Goal: Check status: Check status

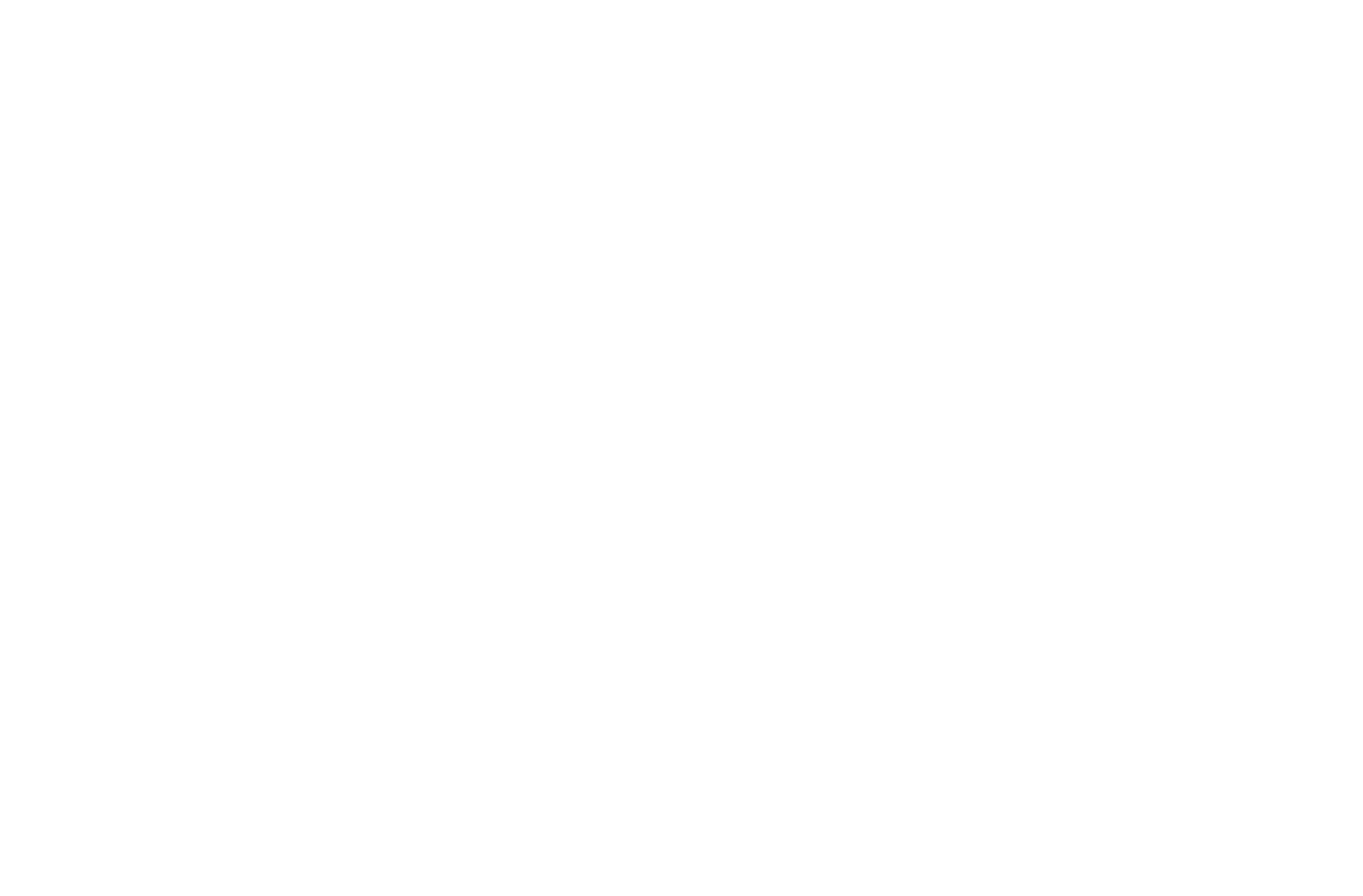
click at [1321, 135] on body at bounding box center [681, 448] width 1363 height 896
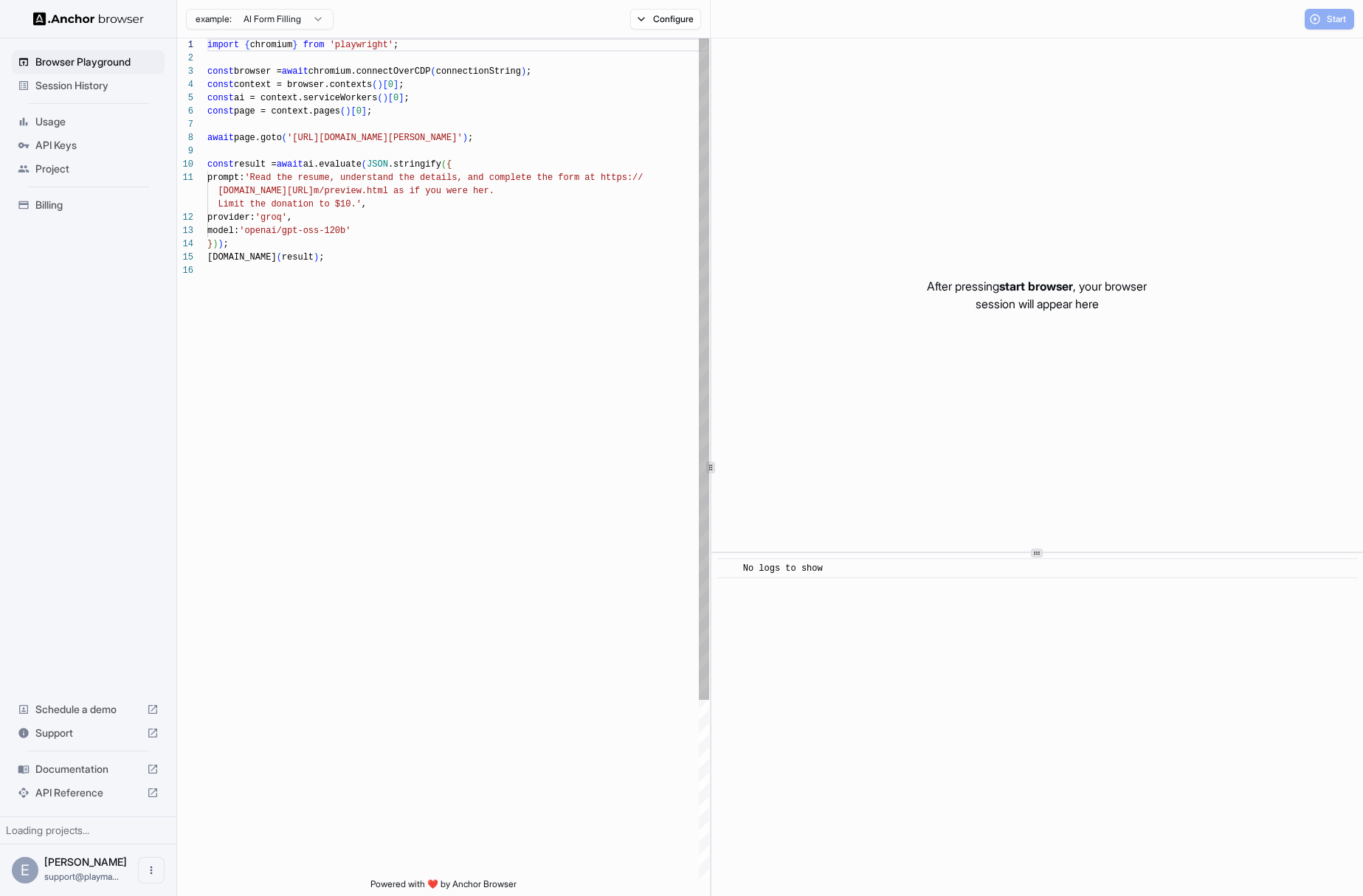
scroll to position [133, 0]
type textarea "**********"
click at [466, 224] on div "import { chromium } from 'playwright' ; const browser = await chromium.connectO…" at bounding box center [458, 572] width 502 height 1066
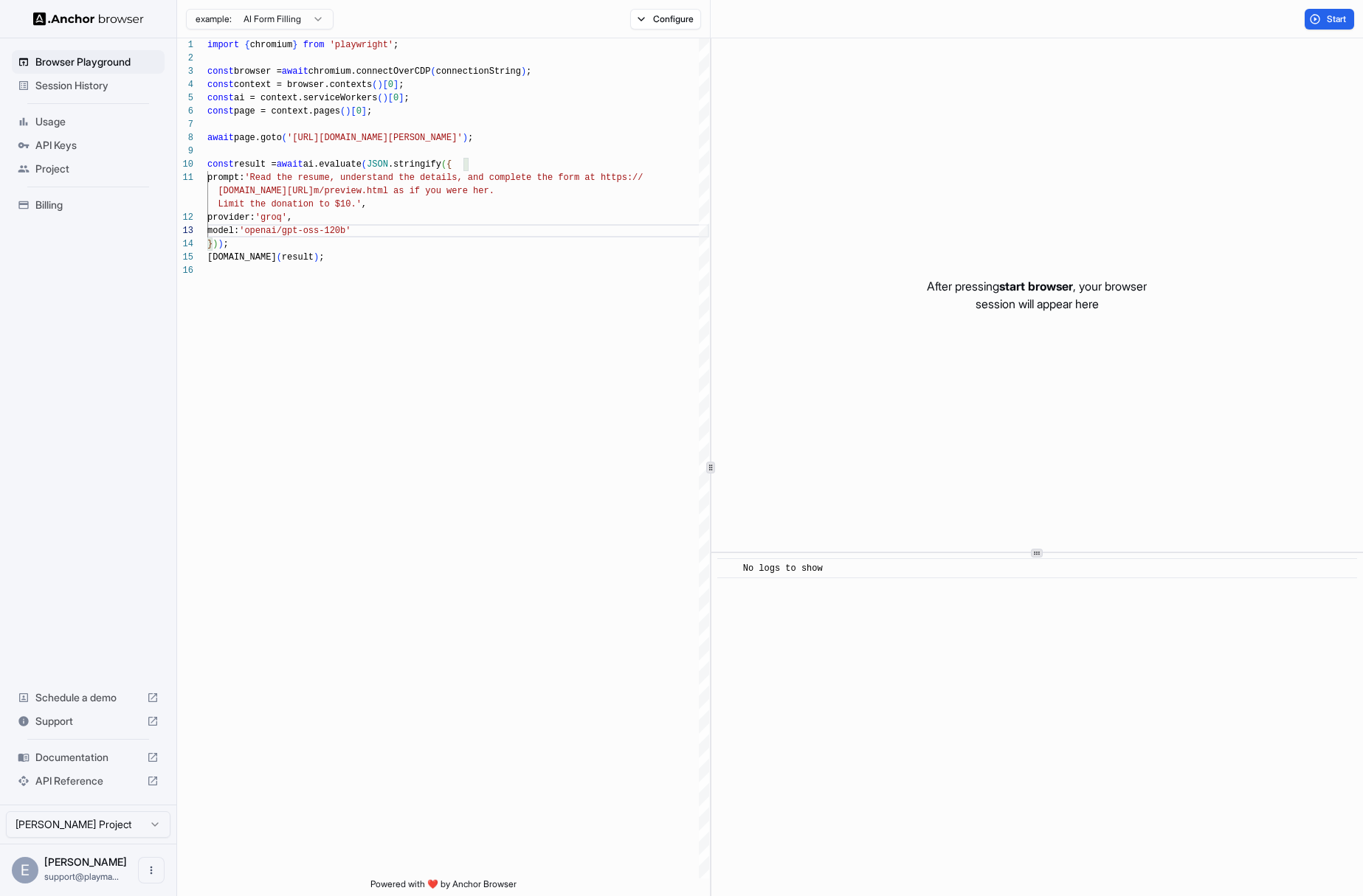
click at [102, 87] on span "Session History" at bounding box center [97, 85] width 123 height 15
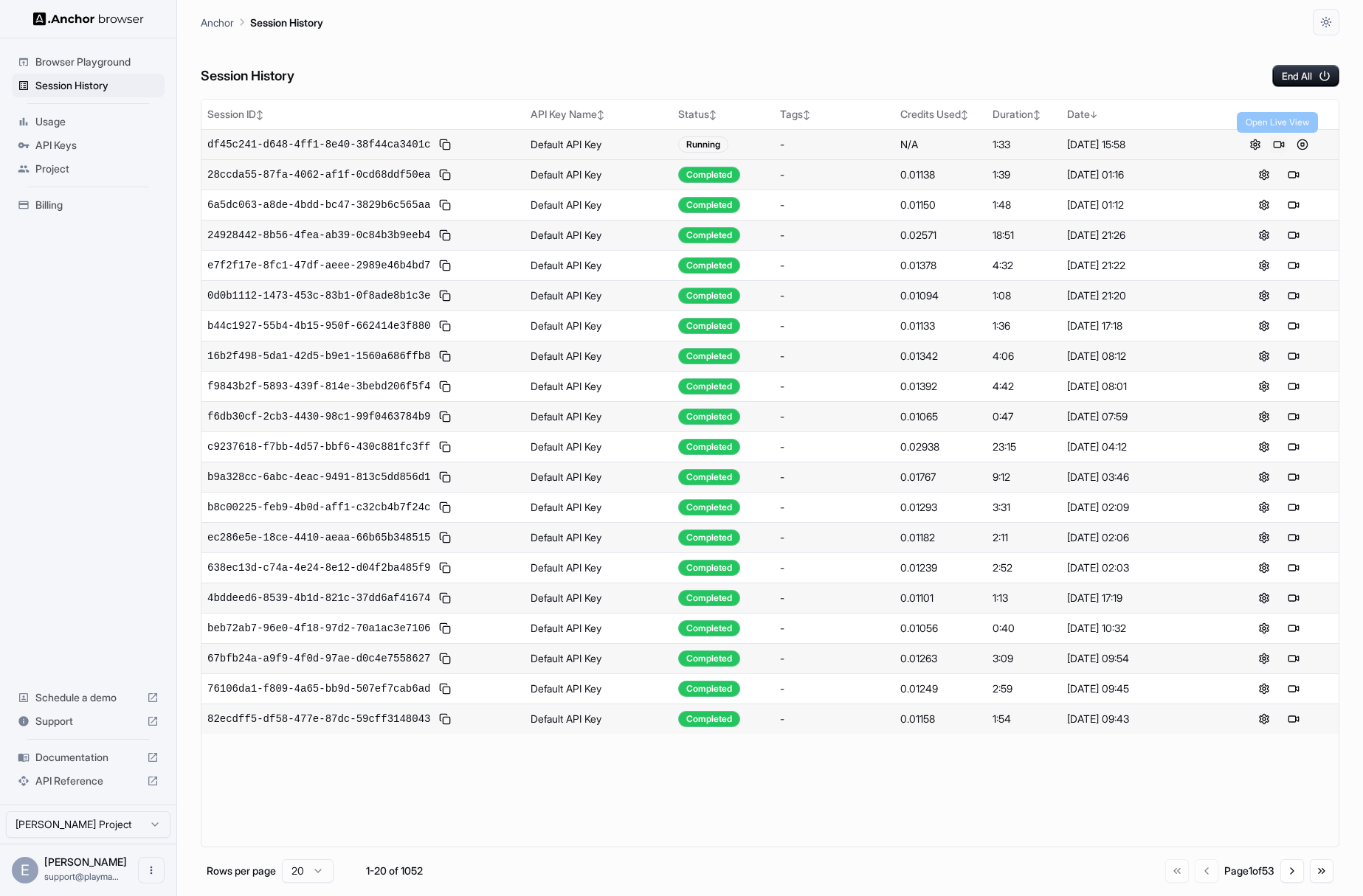
click at [1281, 145] on button at bounding box center [1279, 144] width 18 height 18
click at [1300, 147] on button at bounding box center [1302, 144] width 18 height 18
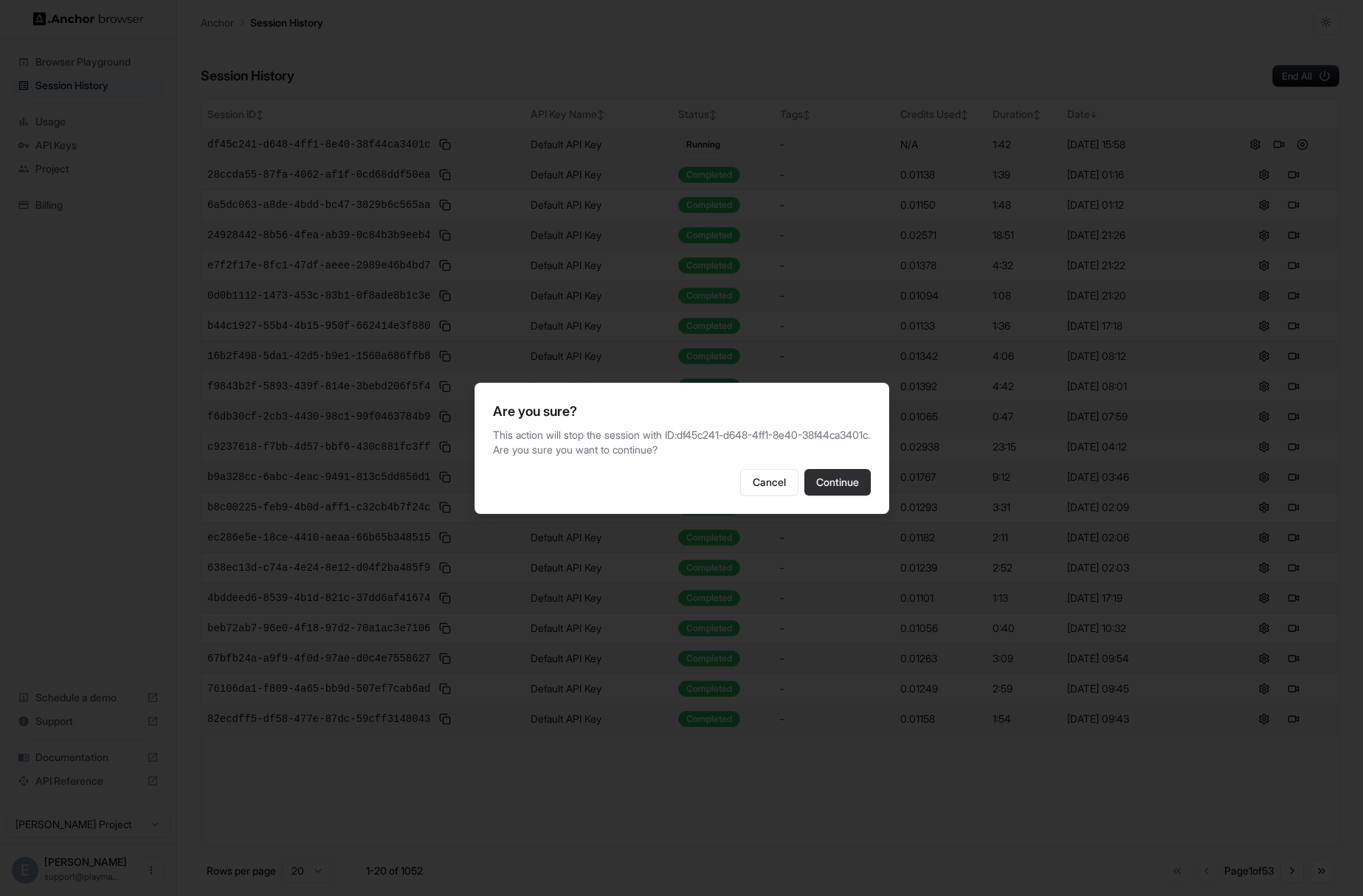
click at [847, 488] on button "Continue" at bounding box center [837, 482] width 67 height 26
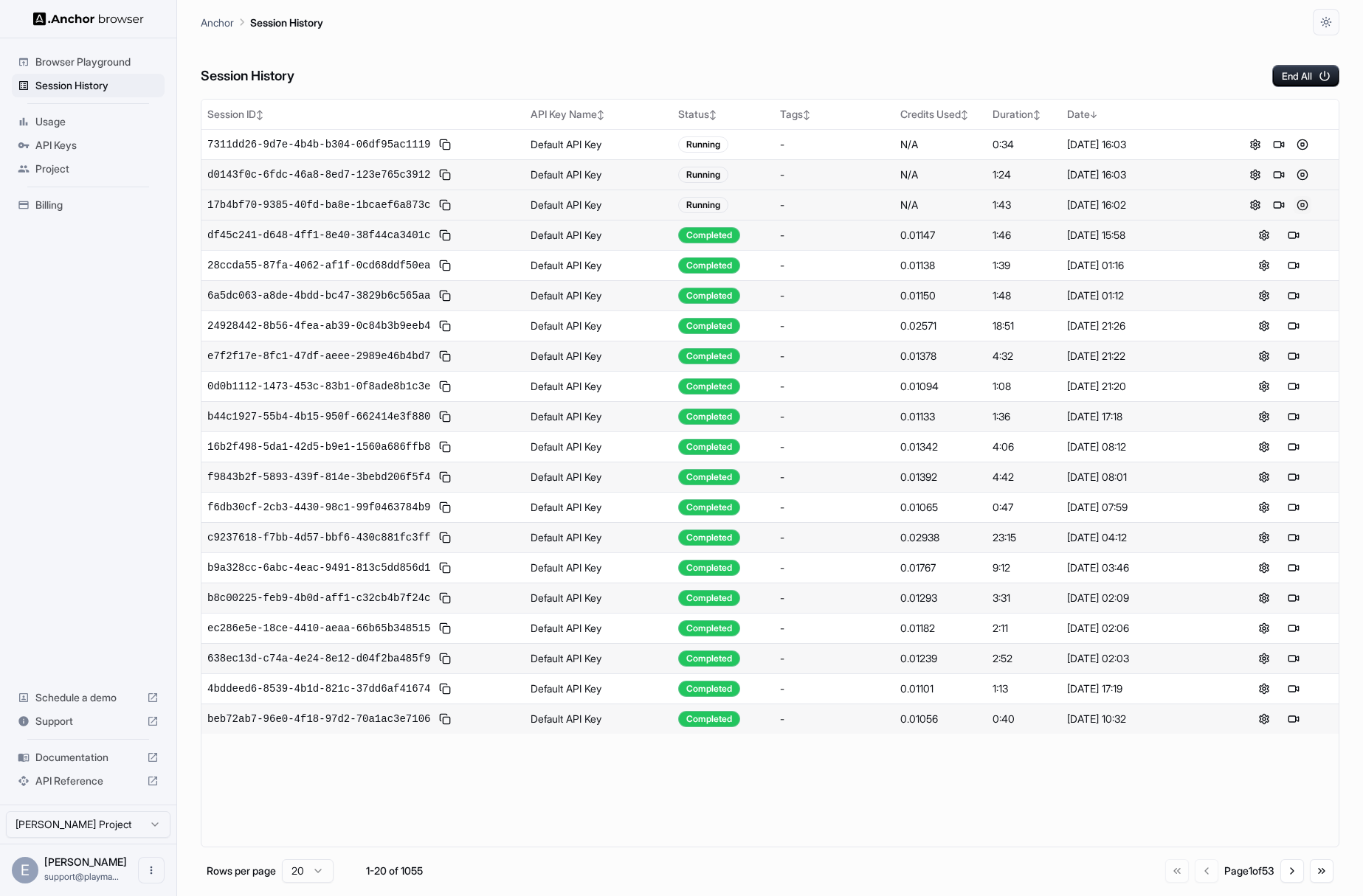
click at [1303, 203] on button at bounding box center [1302, 205] width 18 height 18
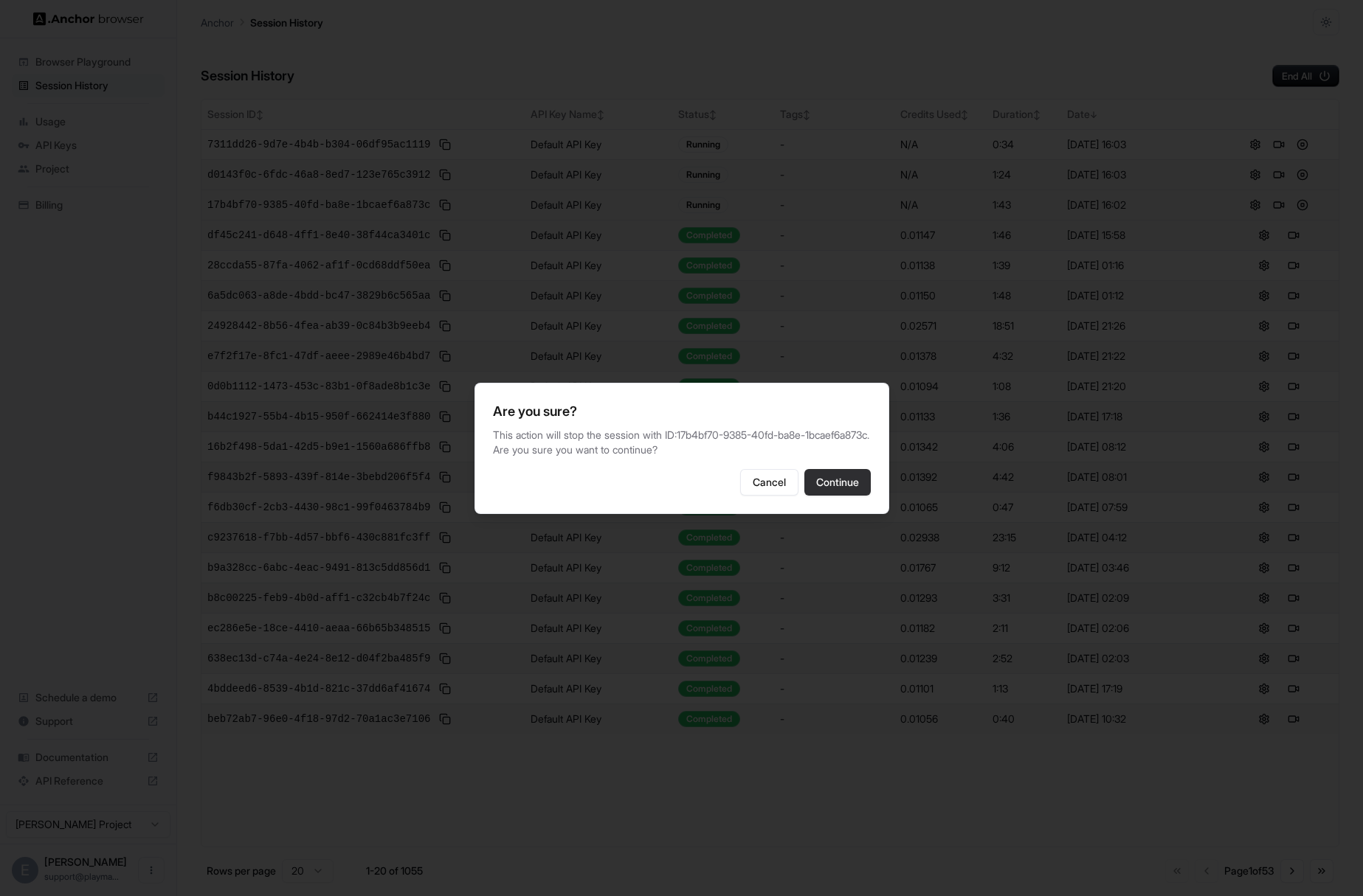
click at [854, 491] on button "Continue" at bounding box center [837, 482] width 67 height 26
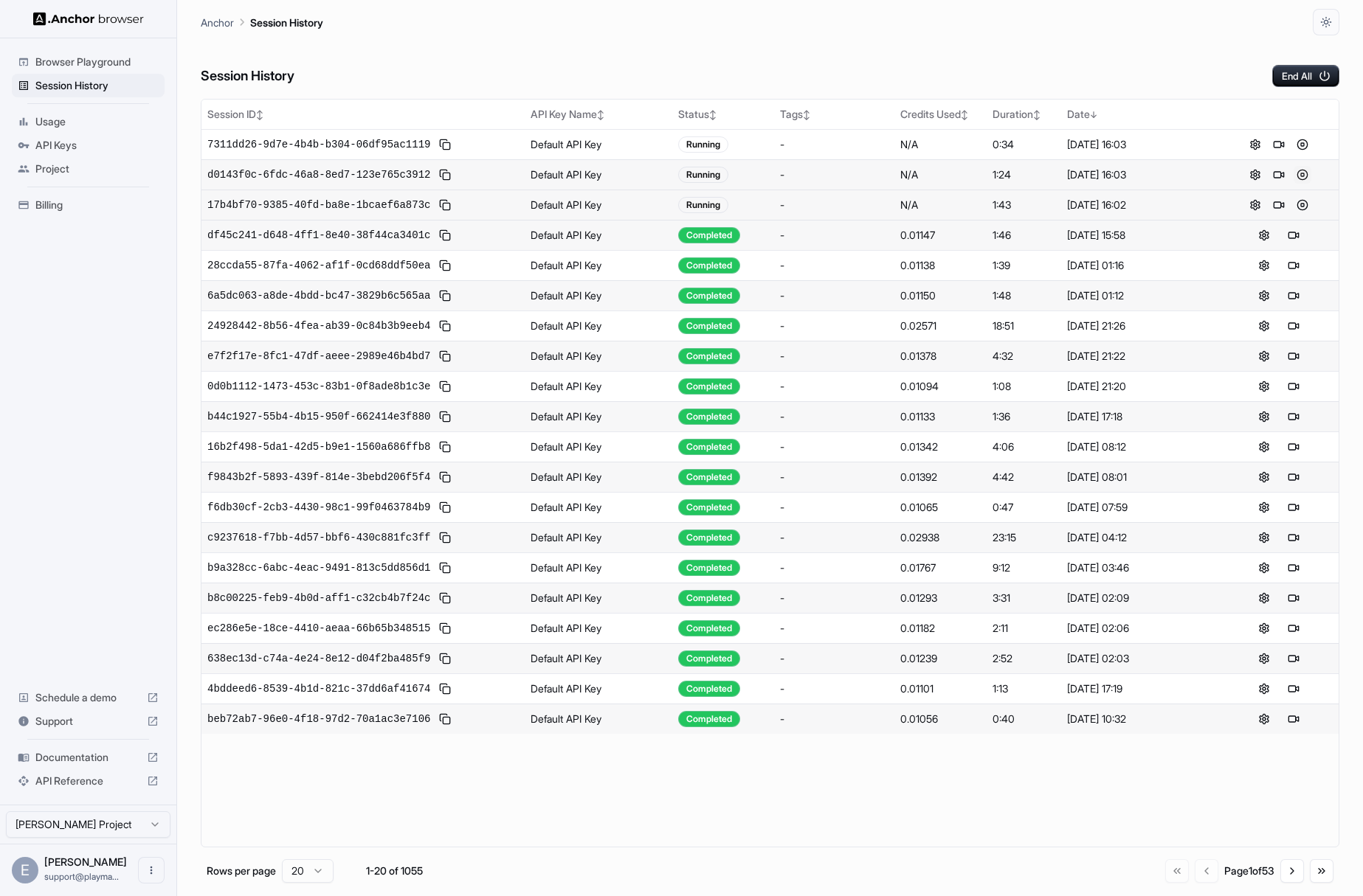
click at [1304, 174] on button at bounding box center [1302, 175] width 18 height 18
click at [1300, 175] on button at bounding box center [1302, 175] width 18 height 18
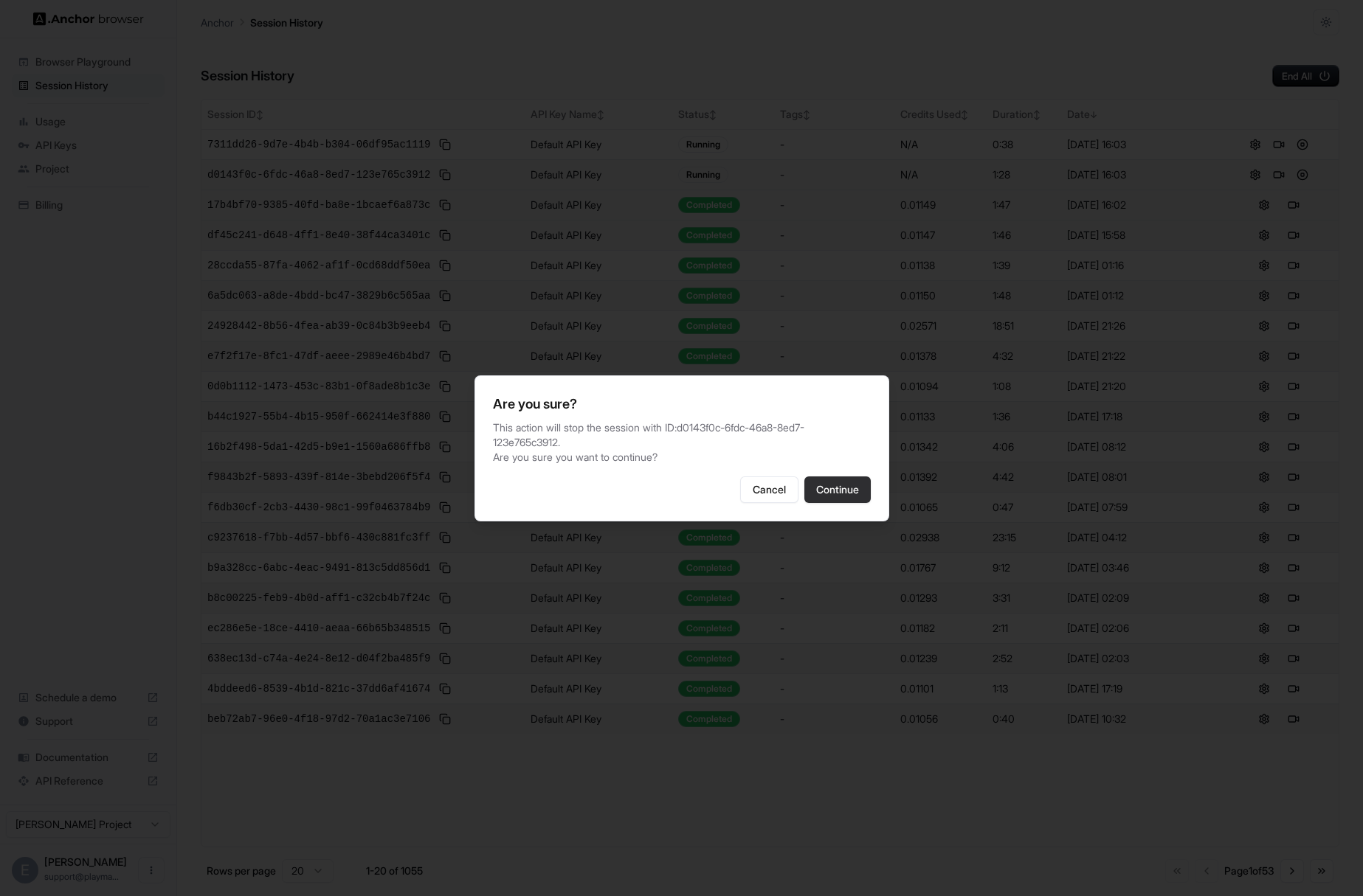
click at [854, 477] on button "Continue" at bounding box center [837, 490] width 67 height 26
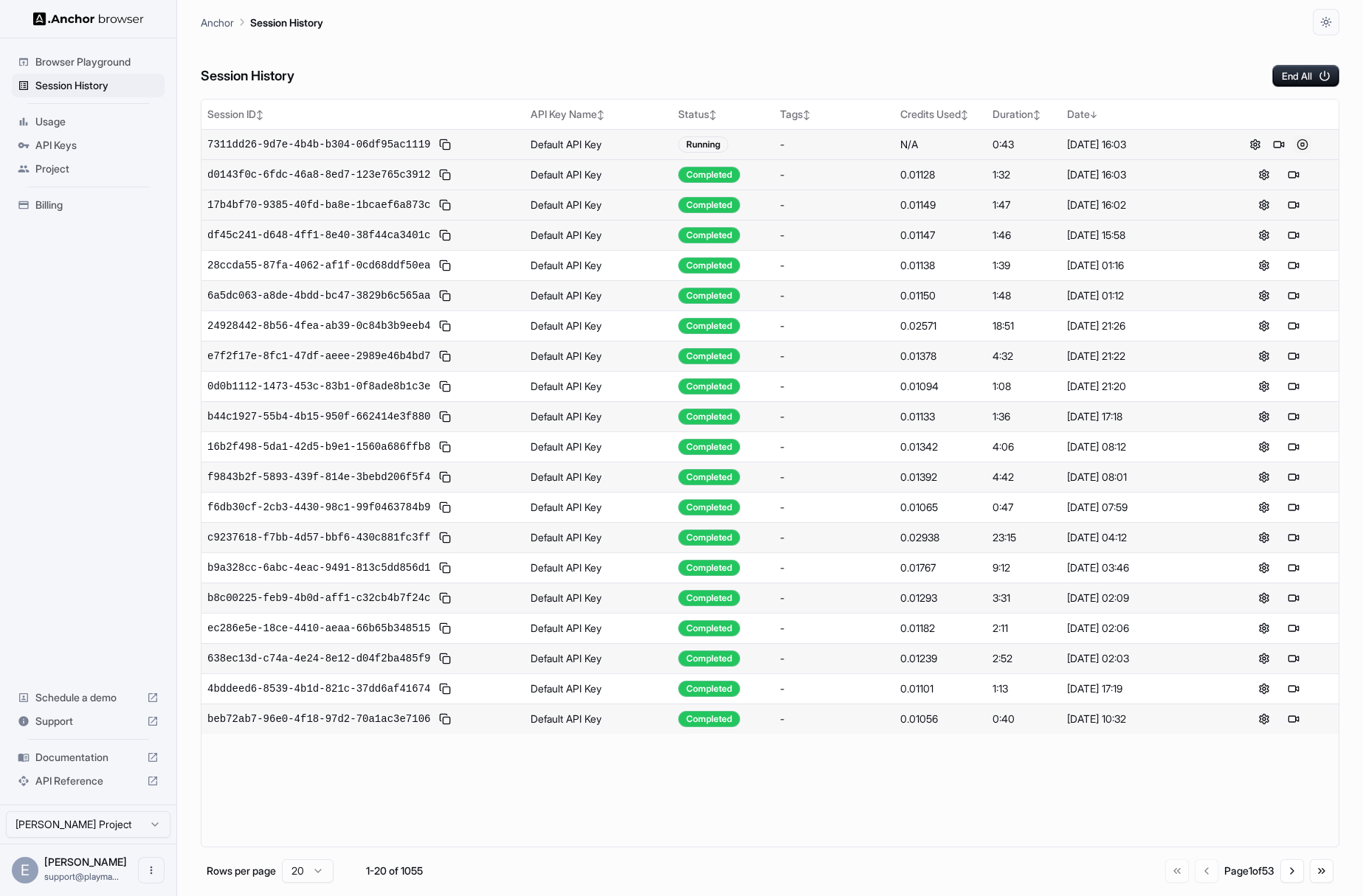
click at [1303, 145] on button at bounding box center [1302, 144] width 18 height 18
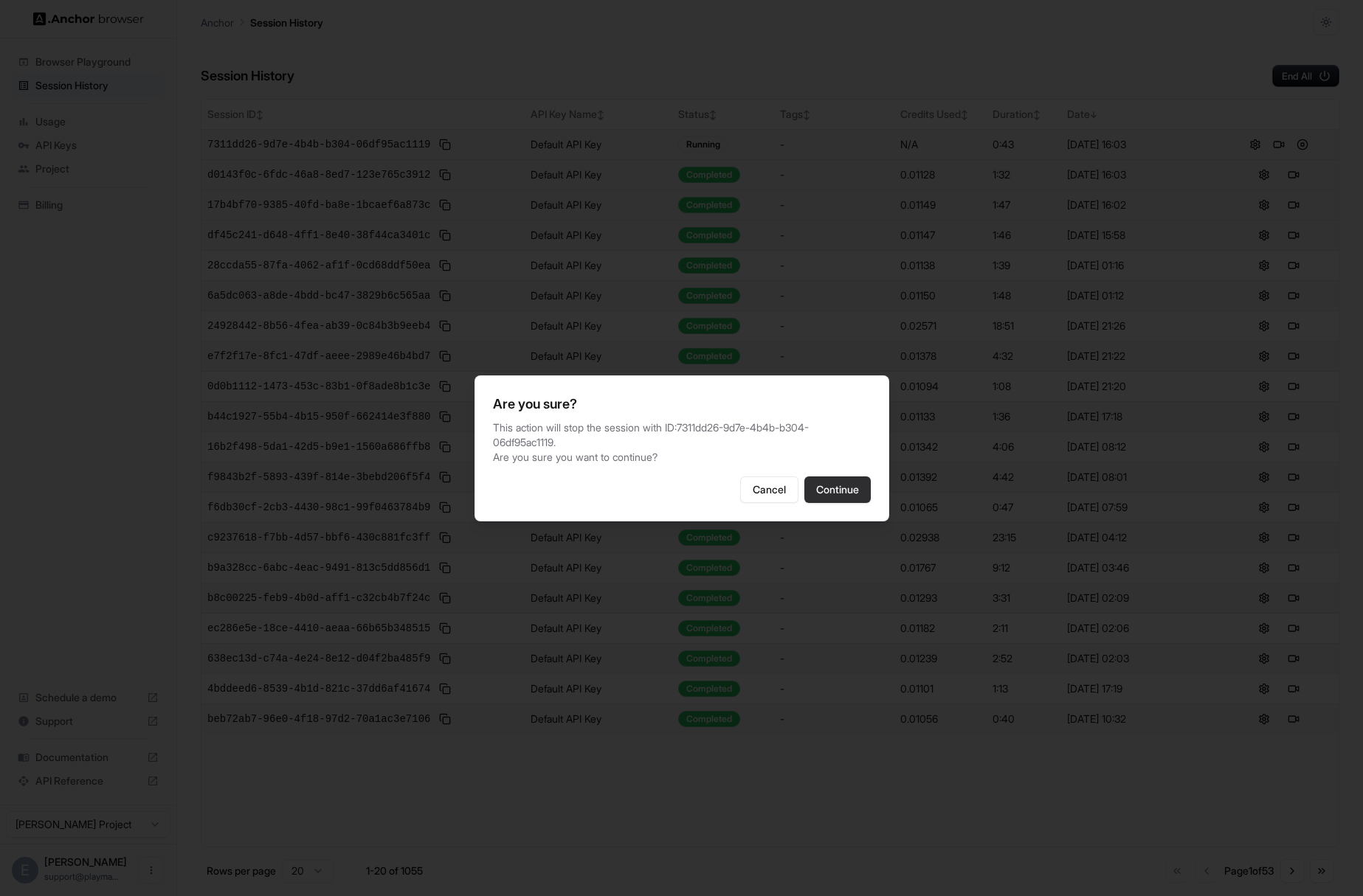
click at [841, 481] on button "Continue" at bounding box center [837, 490] width 67 height 26
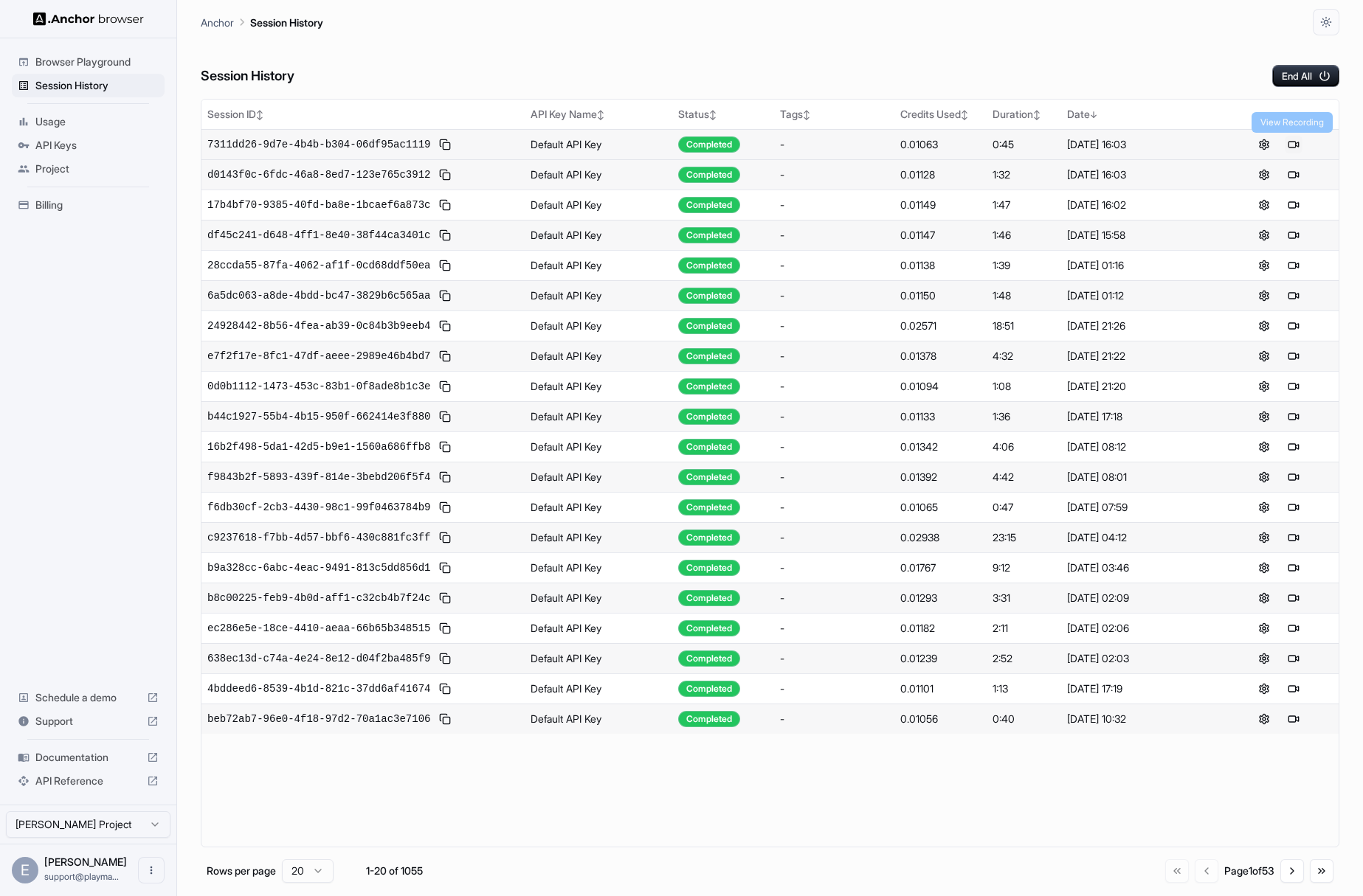
click at [1292, 148] on button at bounding box center [1293, 144] width 18 height 18
